Goal: Task Accomplishment & Management: Use online tool/utility

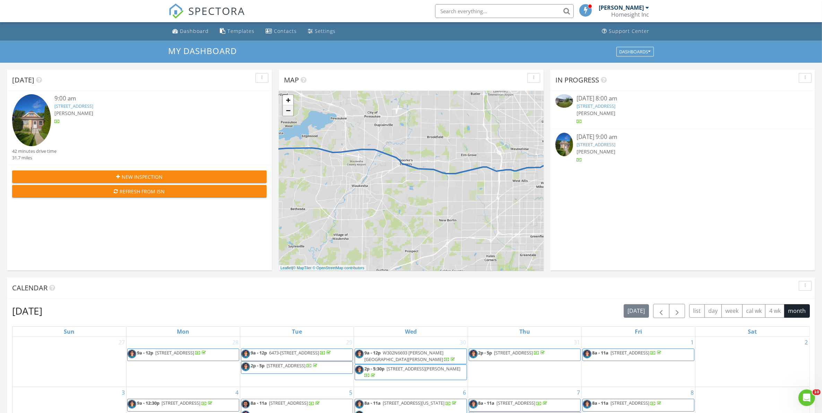
click at [289, 112] on link "−" at bounding box center [288, 110] width 10 height 10
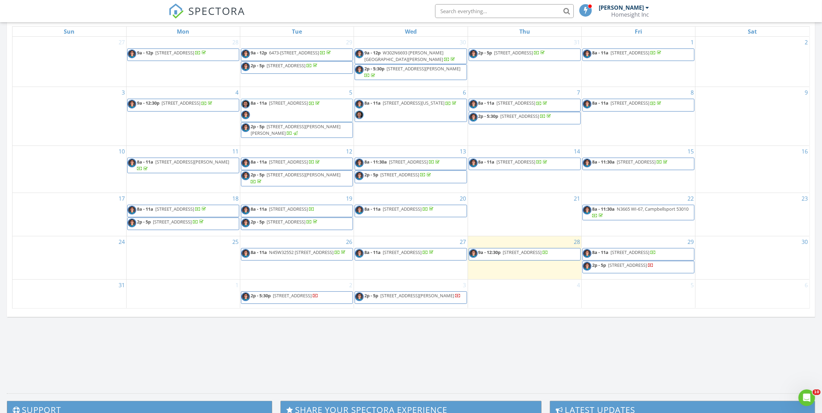
scroll to position [260, 0]
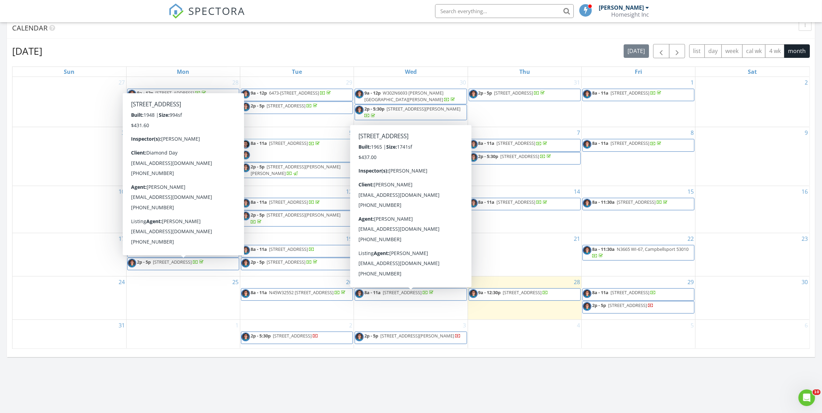
click at [389, 300] on span "8a - 11a [STREET_ADDRESS]" at bounding box center [395, 294] width 80 height 10
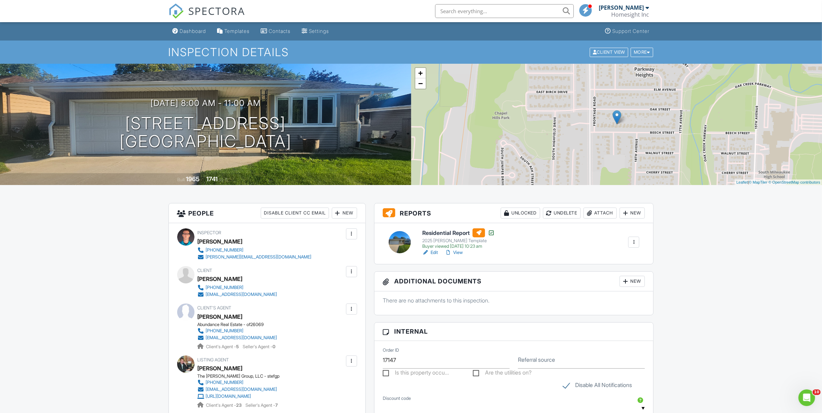
click at [453, 232] on h6 "Residential Report" at bounding box center [458, 232] width 72 height 9
